Goal: Transaction & Acquisition: Download file/media

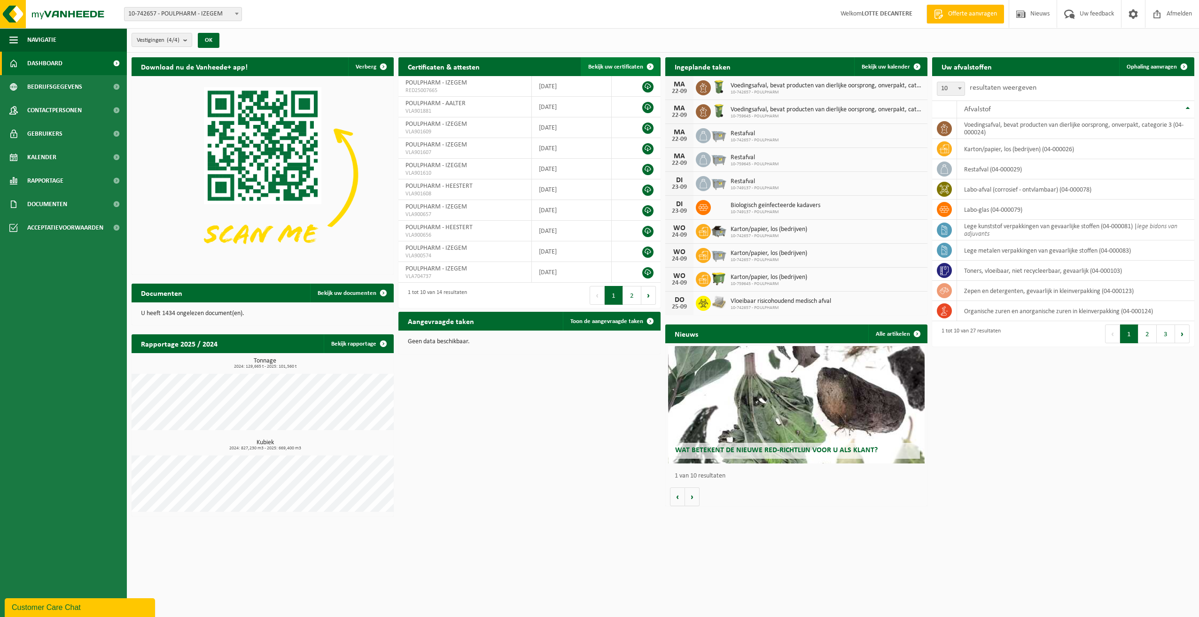
click at [617, 67] on span "Bekijk uw certificaten" at bounding box center [615, 67] width 55 height 6
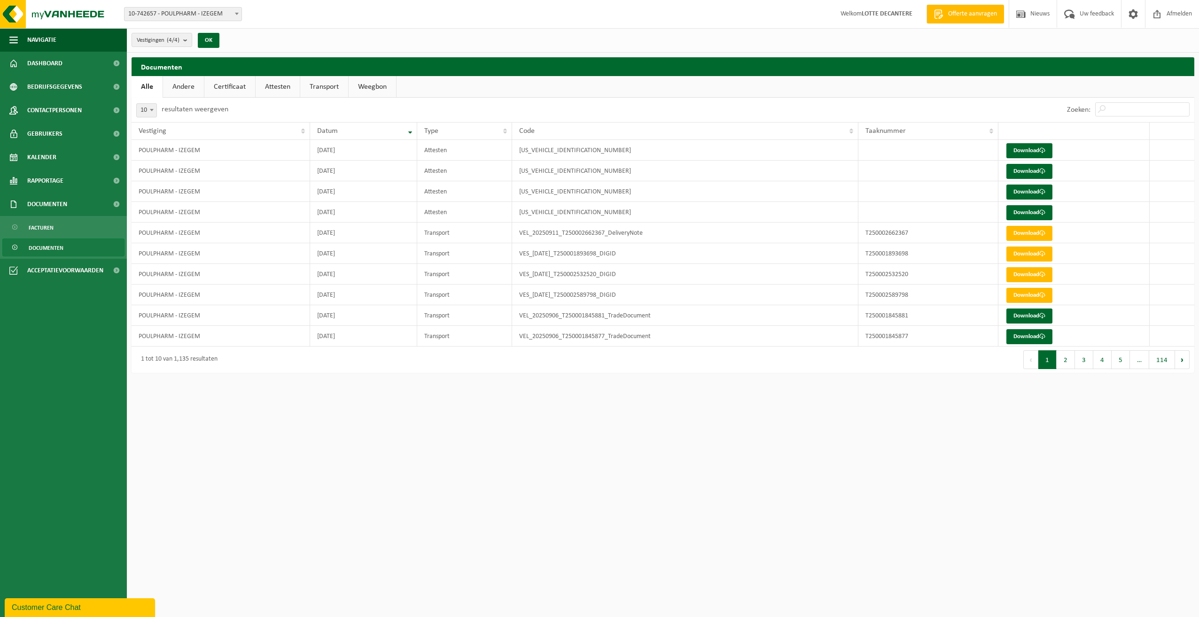
click at [285, 87] on link "Attesten" at bounding box center [278, 87] width 44 height 22
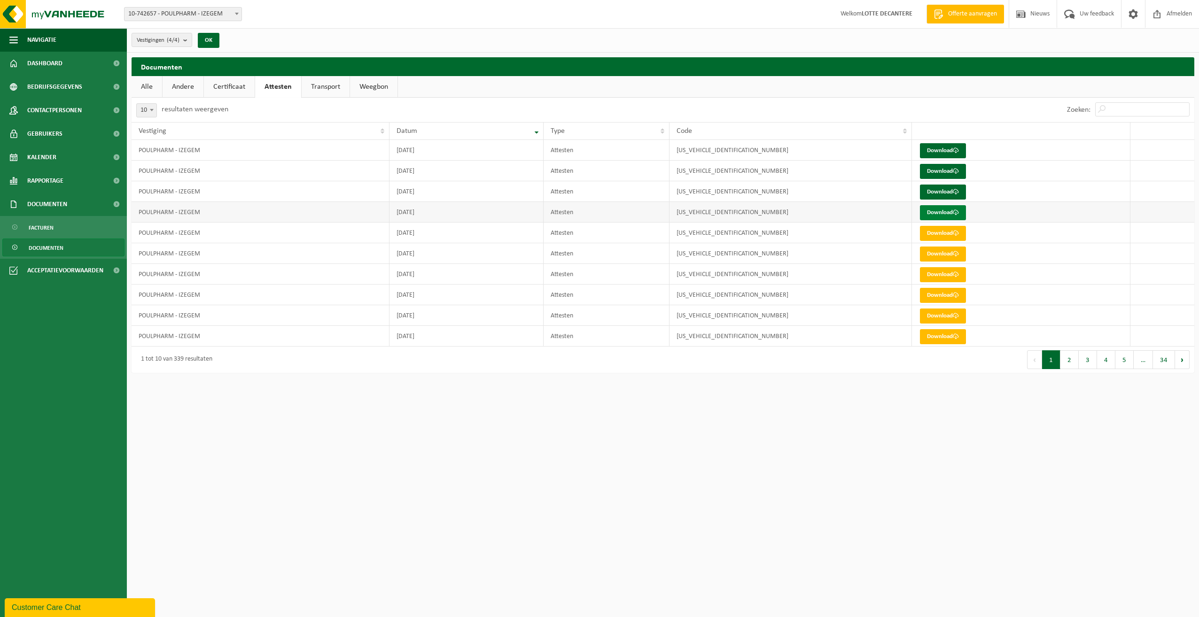
click at [945, 210] on link "Download" at bounding box center [943, 212] width 46 height 15
click at [939, 194] on link "Download" at bounding box center [943, 192] width 46 height 15
click at [950, 169] on link "Download" at bounding box center [943, 171] width 46 height 15
click at [942, 147] on link "Download" at bounding box center [943, 150] width 46 height 15
click at [930, 235] on link "Download" at bounding box center [943, 233] width 46 height 15
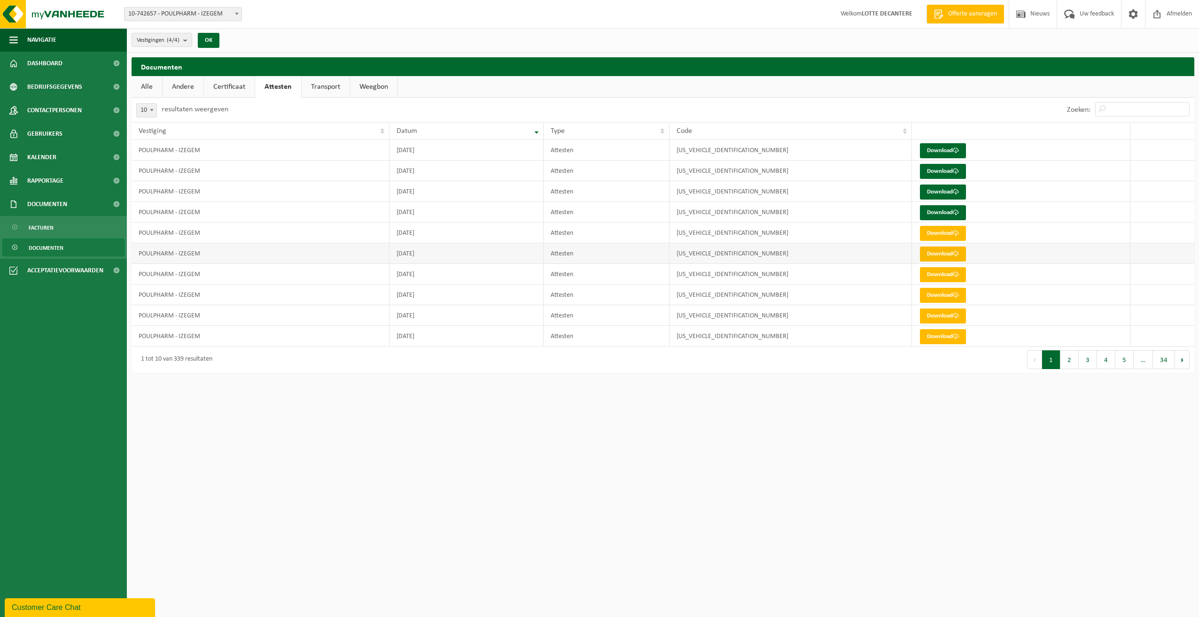
click at [935, 257] on link "Download" at bounding box center [943, 254] width 46 height 15
click at [935, 275] on link "Download" at bounding box center [943, 274] width 46 height 15
click at [933, 289] on link "Download" at bounding box center [943, 295] width 46 height 15
click at [929, 313] on link "Download" at bounding box center [943, 316] width 46 height 15
click at [950, 337] on link "Download" at bounding box center [943, 336] width 46 height 15
